Goal: Find specific fact: Find specific fact

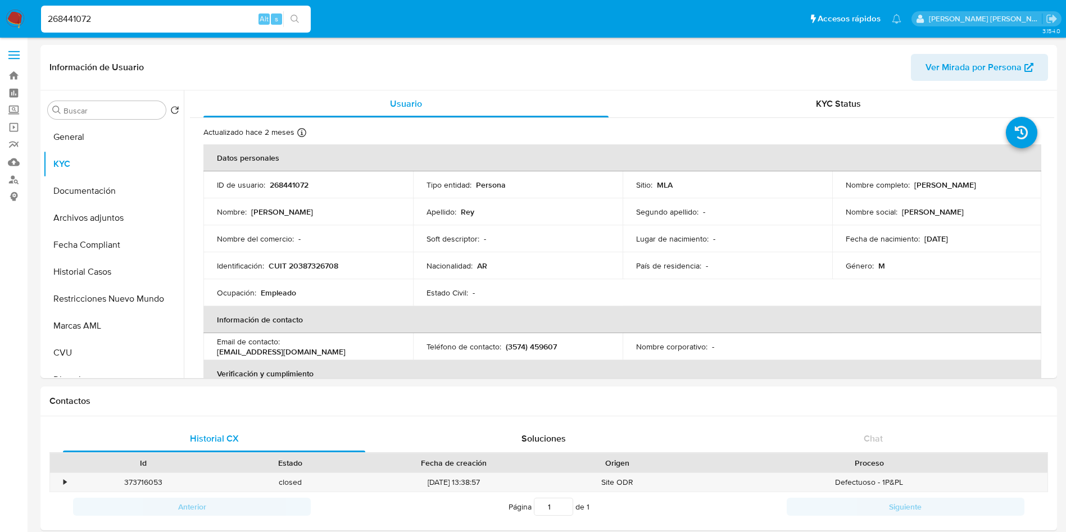
select select "10"
drag, startPoint x: 176, startPoint y: 20, endPoint x: 0, endPoint y: 15, distance: 176.6
click at [0, 15] on nav "Pausado Ver notificaciones 268441072 Alt s Accesos rápidos Presiona las siguien…" at bounding box center [533, 19] width 1066 height 38
type input "537844182"
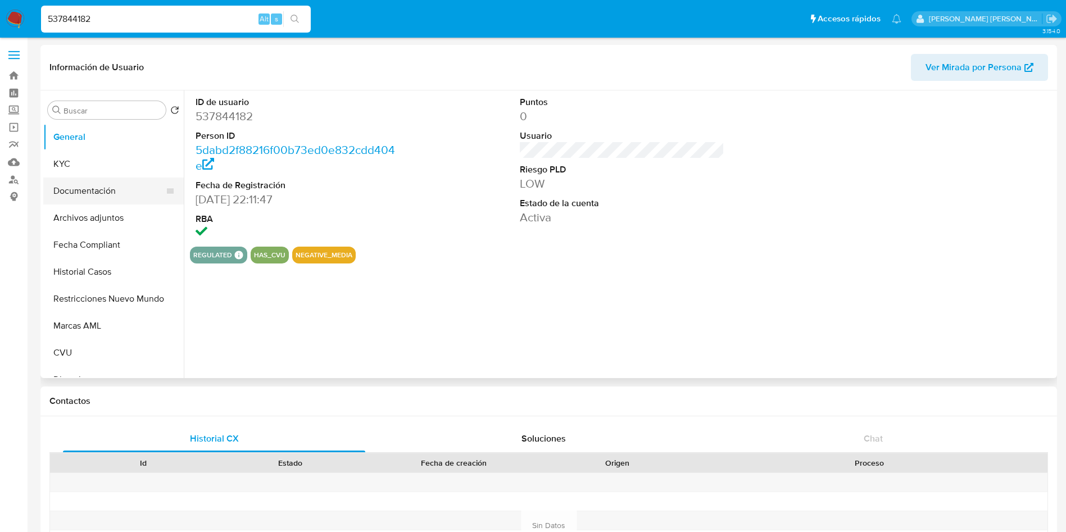
select select "10"
click at [92, 176] on button "KYC" at bounding box center [109, 164] width 132 height 27
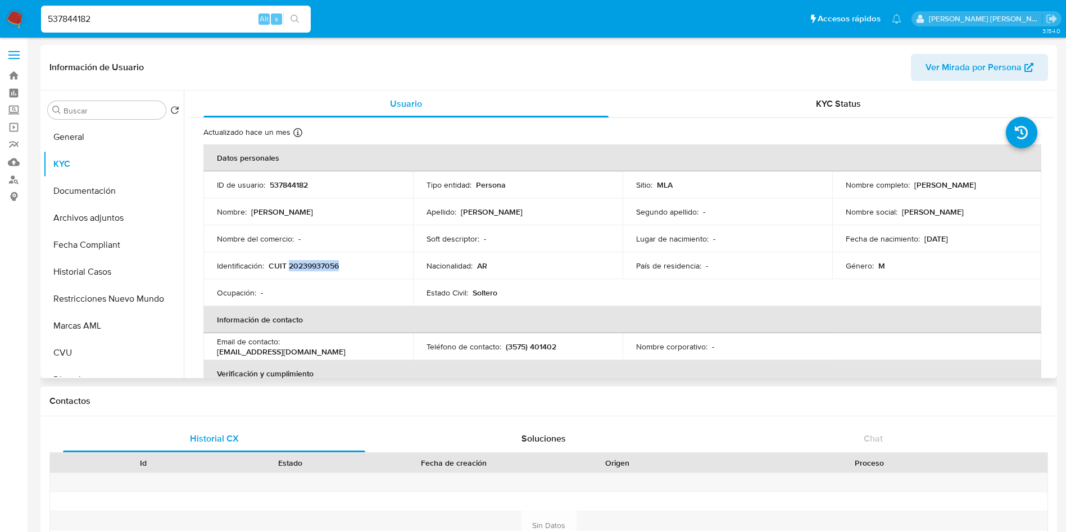
drag, startPoint x: 344, startPoint y: 264, endPoint x: 290, endPoint y: 269, distance: 54.2
click at [290, 269] on div "Identificación : CUIT 20239937056" at bounding box center [308, 266] width 183 height 10
copy p "20239937056"
